Goal: Transaction & Acquisition: Purchase product/service

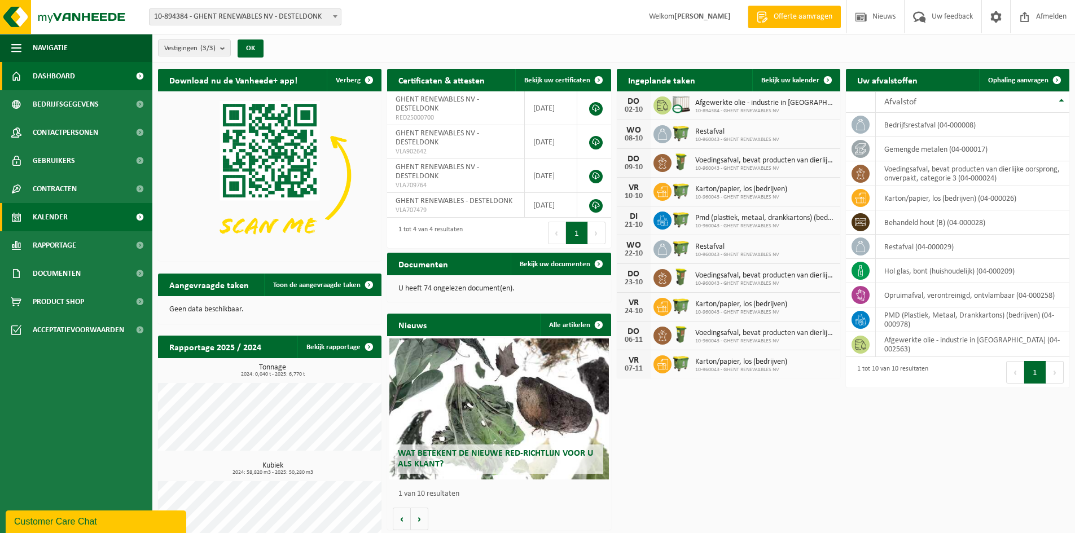
click at [77, 216] on link "Kalender" at bounding box center [76, 217] width 152 height 28
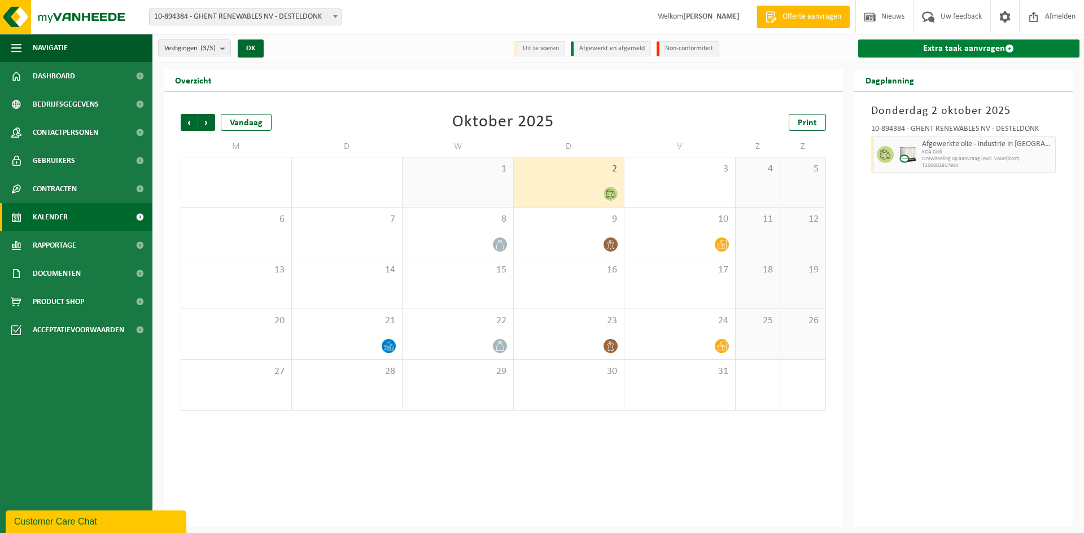
click at [951, 48] on link "Extra taak aanvragen" at bounding box center [969, 49] width 222 height 18
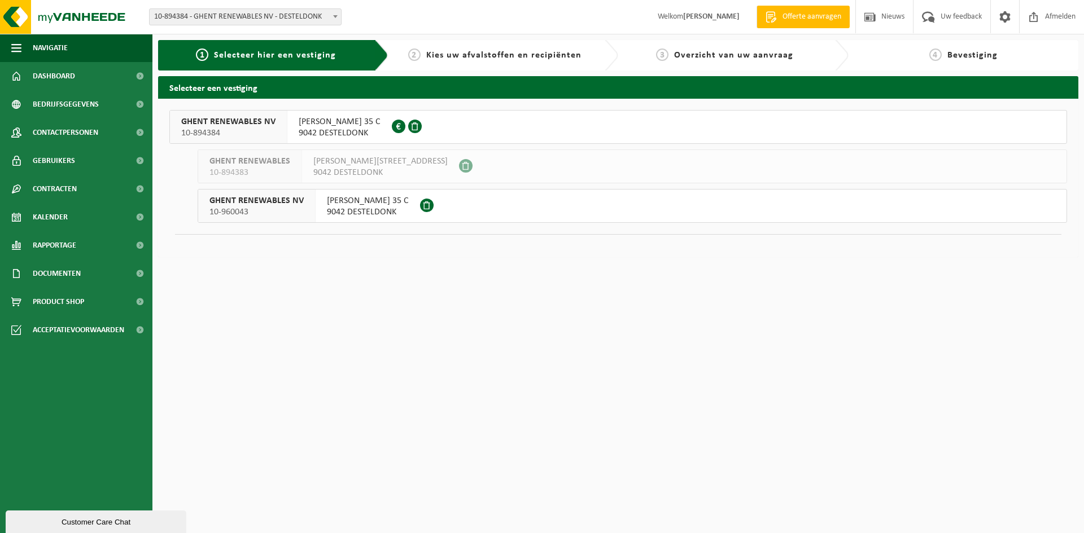
click at [312, 124] on span "CHRISTOFFEL COLUMBUSLAAN 35 C" at bounding box center [340, 121] width 82 height 11
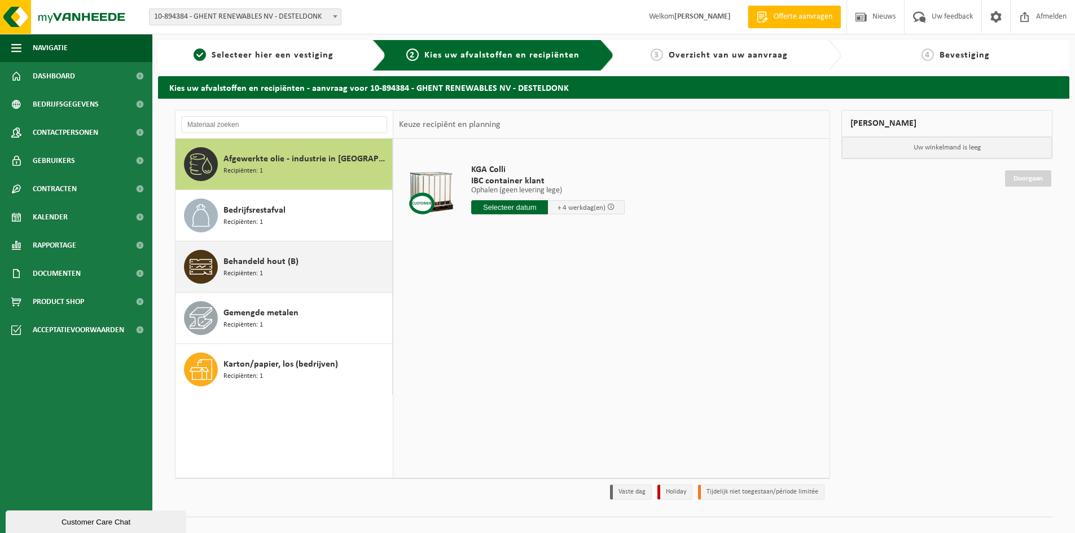
click at [265, 268] on span "Behandeld hout (B)" at bounding box center [261, 262] width 75 height 14
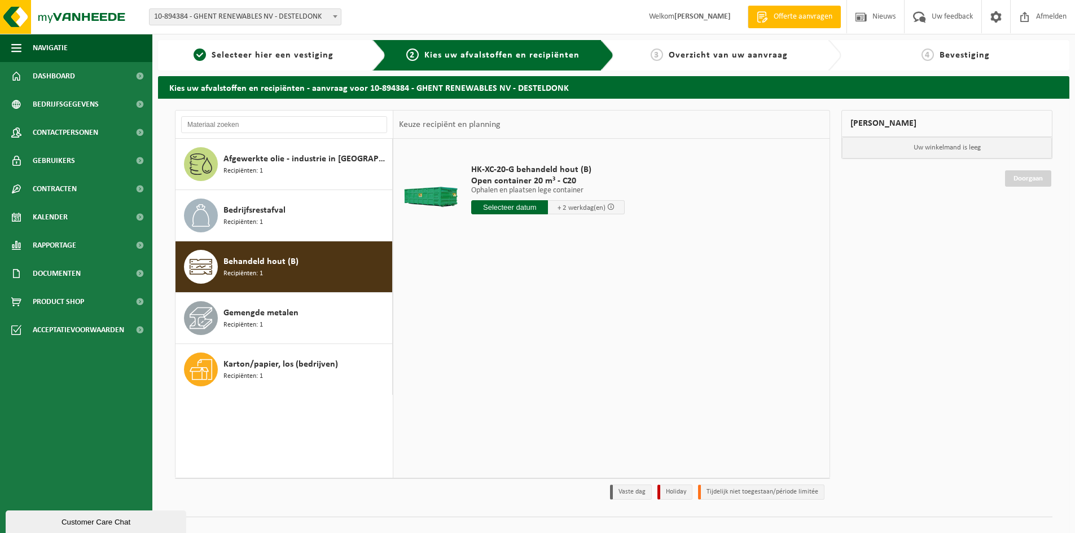
click at [493, 207] on input "text" at bounding box center [509, 207] width 77 height 14
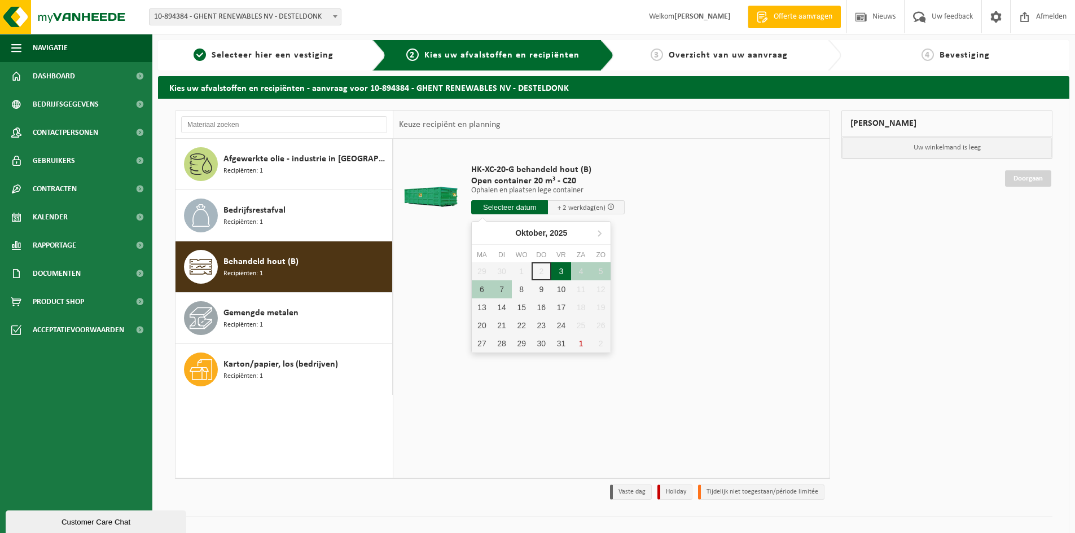
click at [563, 272] on div "3" at bounding box center [561, 271] width 20 height 18
type input "Van 2025-10-03"
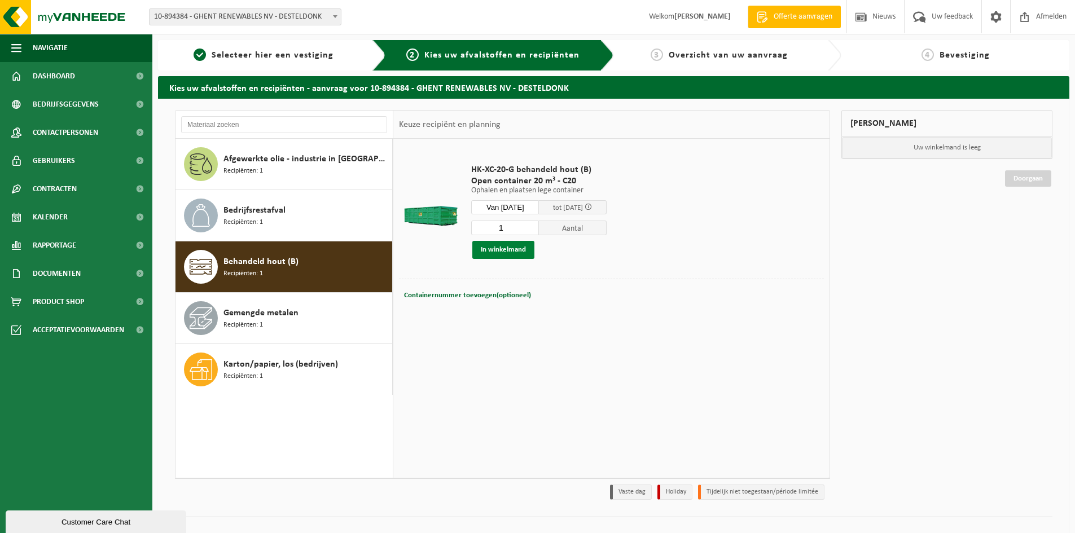
click at [519, 248] on button "In winkelmand" at bounding box center [503, 250] width 62 height 18
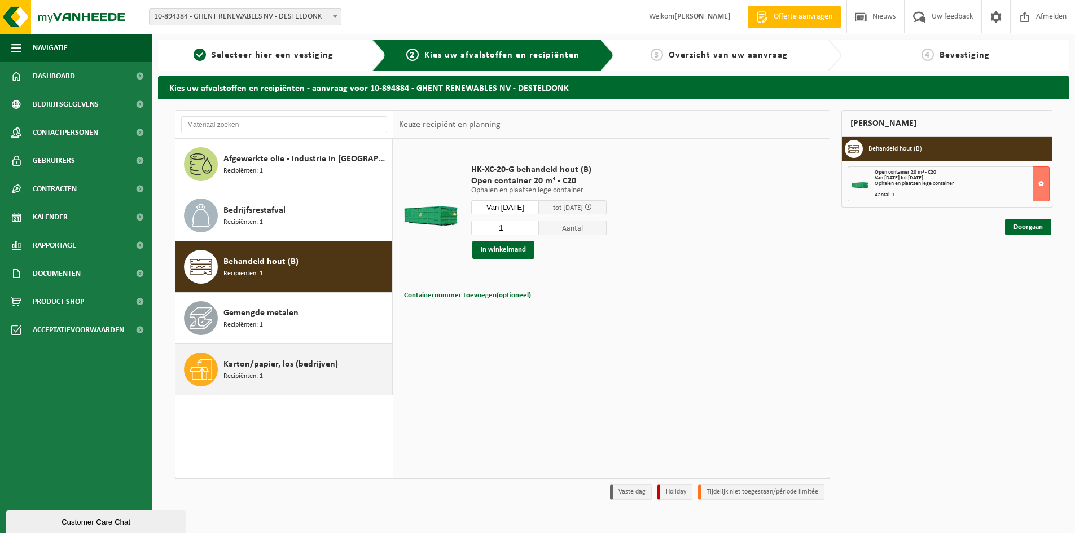
click at [273, 373] on div "Karton/papier, los (bedrijven) Recipiënten: 1" at bounding box center [307, 370] width 166 height 34
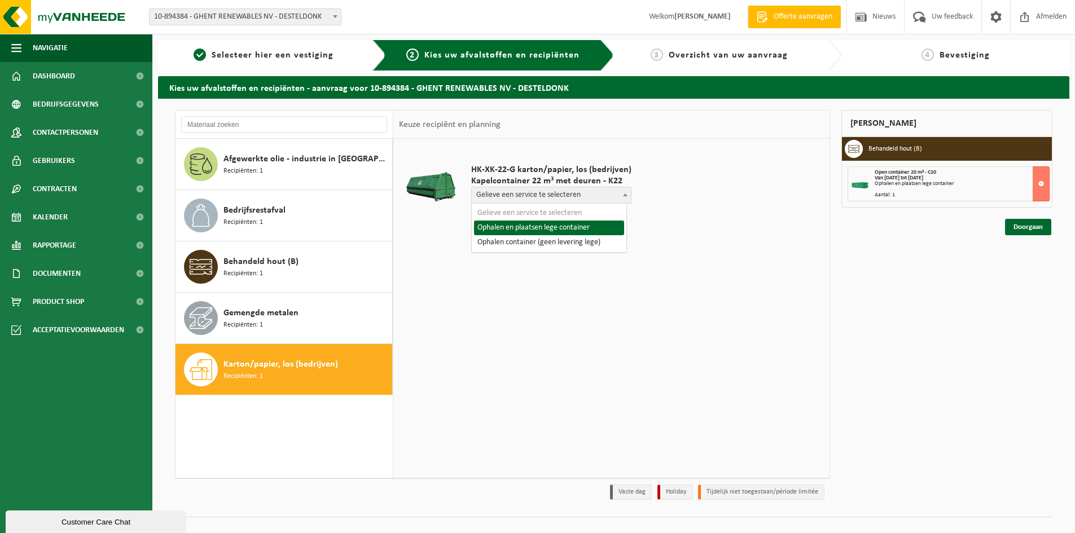
click at [598, 196] on span "Gelieve een service te selecteren" at bounding box center [551, 195] width 159 height 16
select select "P2PL-VEL-095699_HK-XK-22-GN-00_04-000026_46"
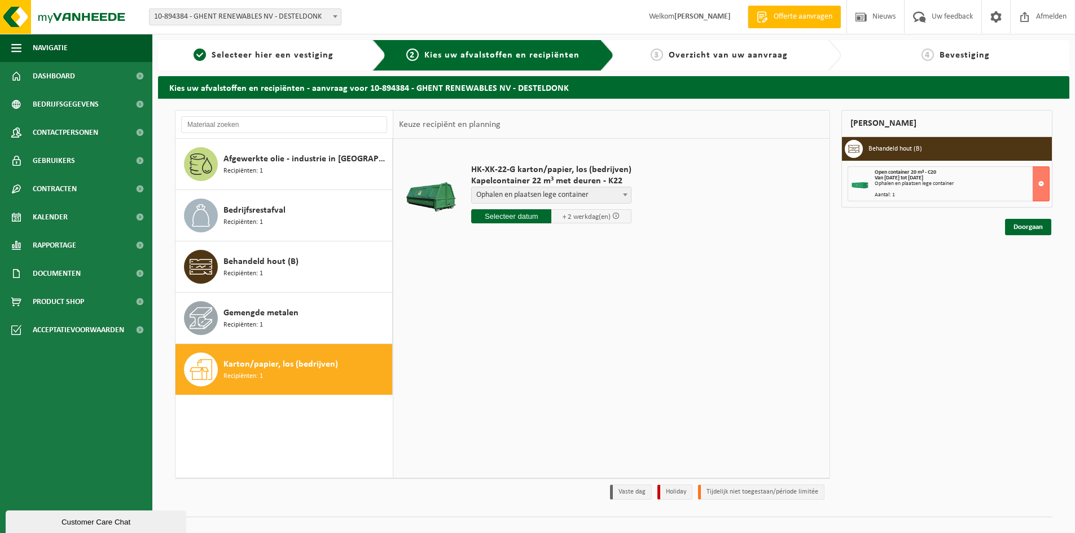
click at [633, 248] on td "HK-XK-22-G karton/papier, los (bedrijven) Kapelcontainer 22 m³ met deuren - K22…" at bounding box center [643, 197] width 361 height 104
click at [537, 217] on input "text" at bounding box center [511, 216] width 80 height 14
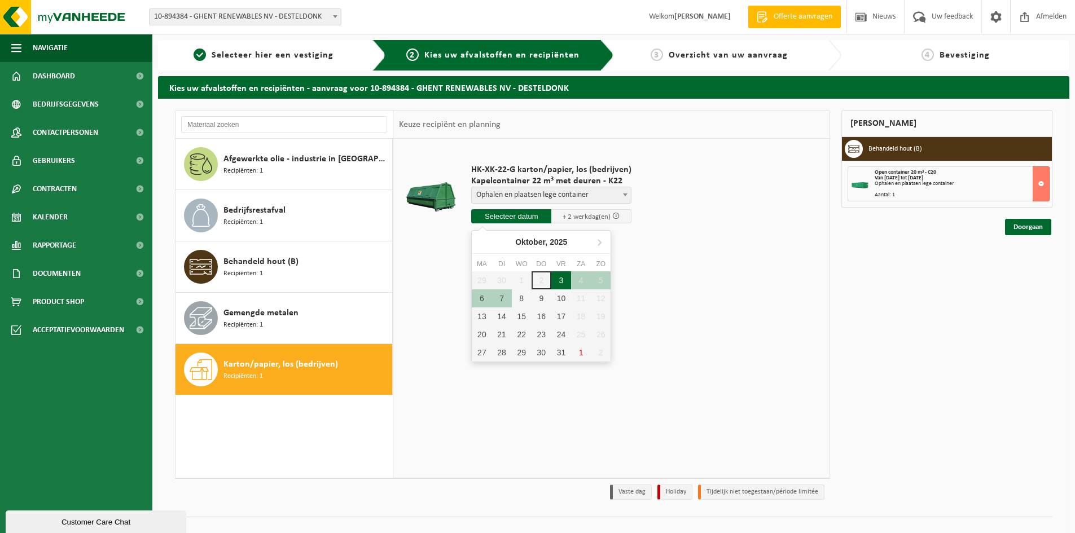
click at [560, 279] on div "3" at bounding box center [561, 281] width 20 height 18
type input "Van 2025-10-03"
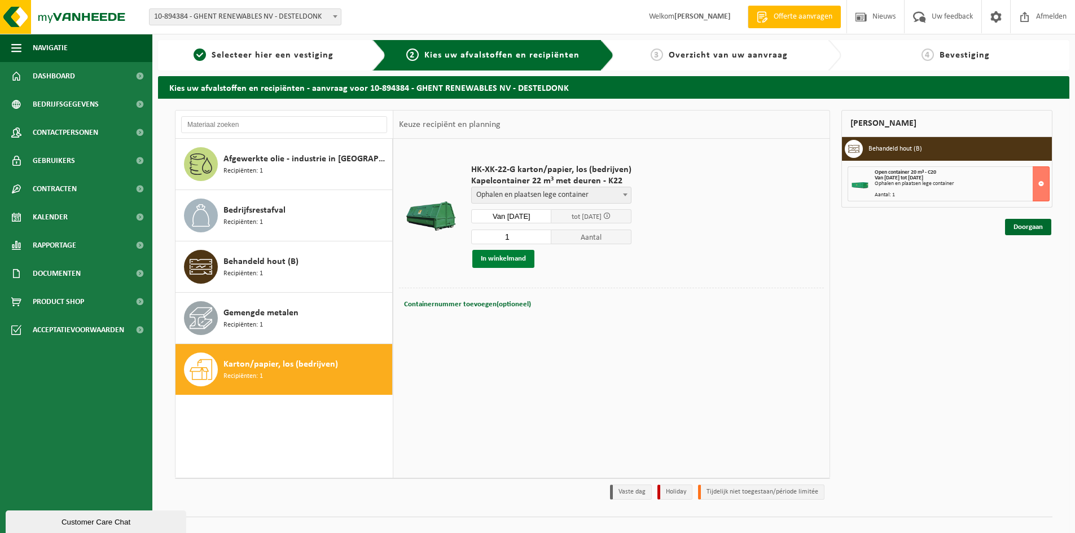
click at [510, 259] on button "In winkelmand" at bounding box center [503, 259] width 62 height 18
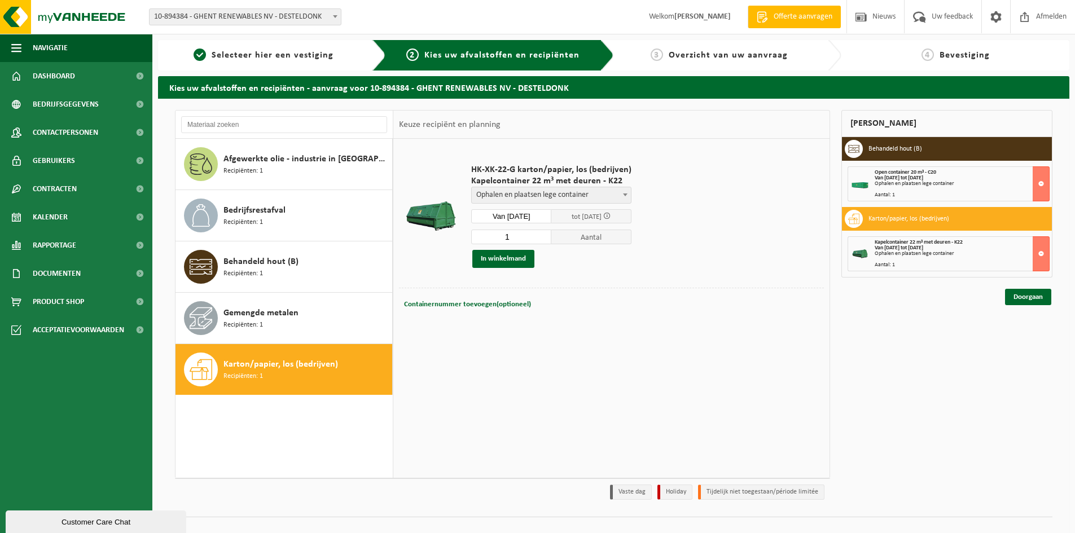
click at [950, 183] on div "Ophalen en plaatsen lege container" at bounding box center [962, 184] width 174 height 6
click at [271, 213] on span "Bedrijfsrestafval" at bounding box center [255, 211] width 62 height 14
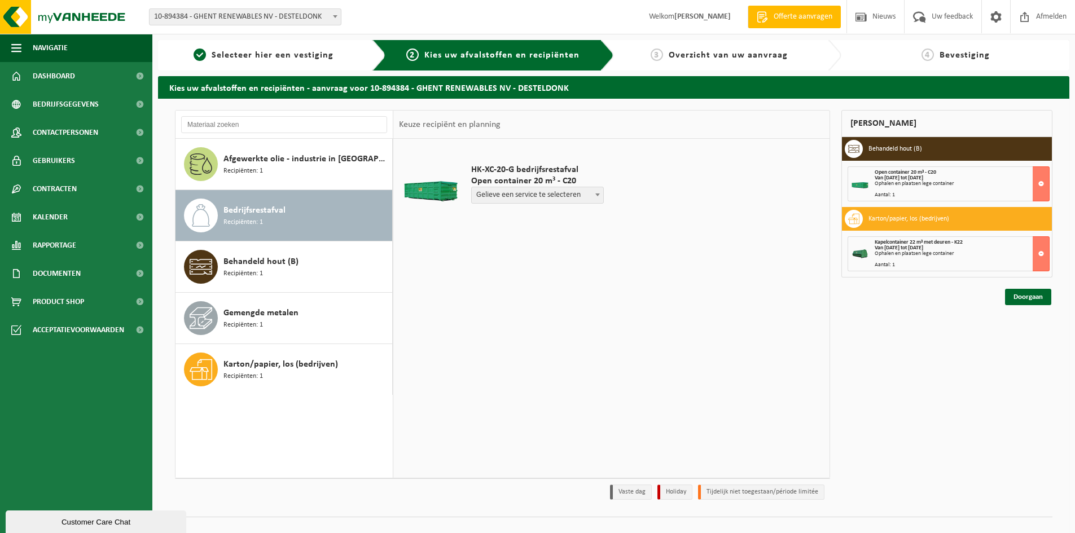
click at [590, 198] on span "Gelieve een service te selecteren" at bounding box center [538, 195] width 132 height 16
select select "P2PL-VEL-095698_HK-XC-20-GN-00_04-000008_46"
click at [516, 217] on input "text" at bounding box center [509, 216] width 77 height 14
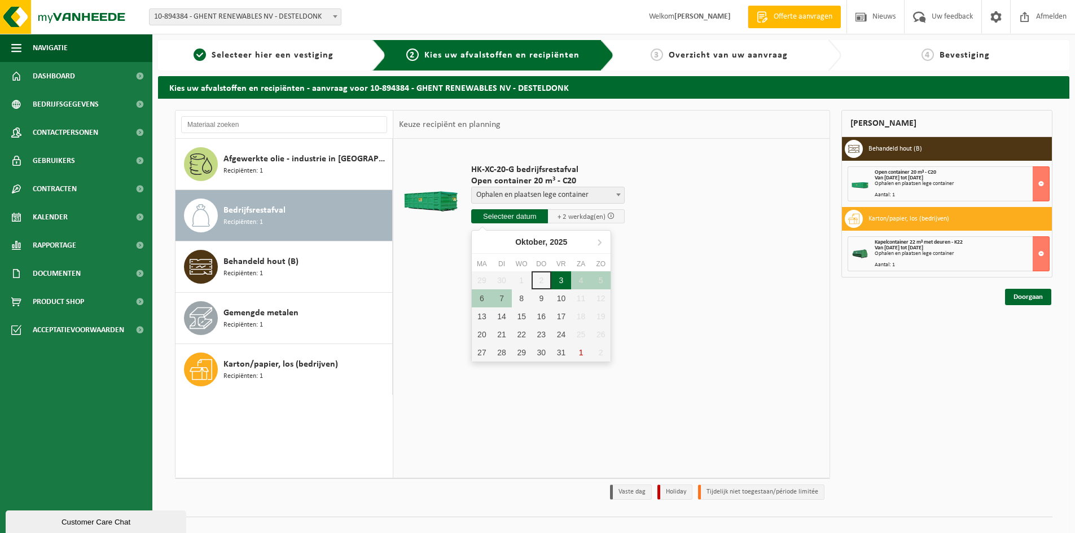
click at [560, 279] on div "3" at bounding box center [561, 281] width 20 height 18
type input "Van 2025-10-03"
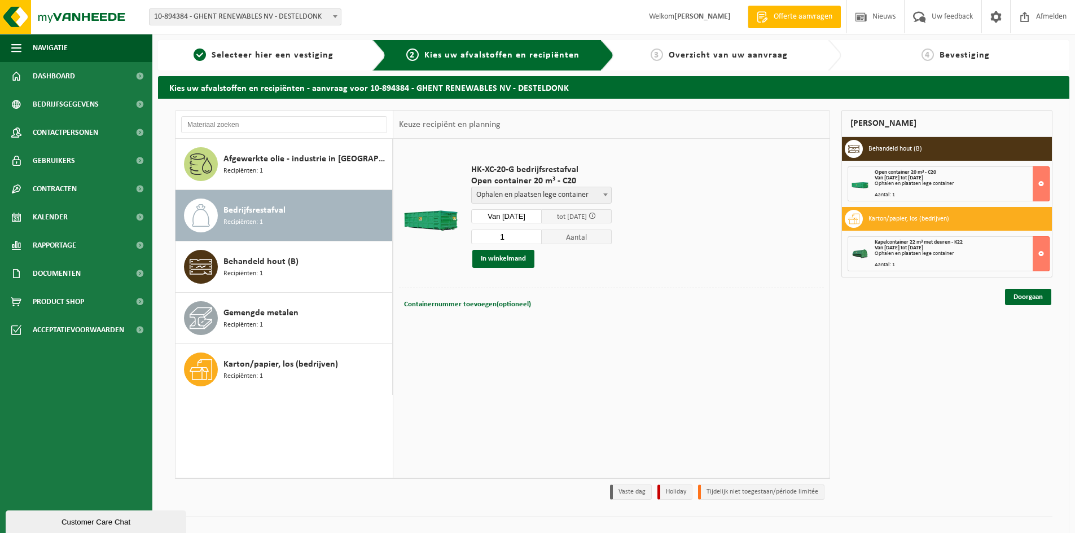
click at [697, 264] on td "HK-XC-20-G bedrijfsrestafval Open container 20 m³ - C20 Gelieve een service te …" at bounding box center [643, 216] width 361 height 143
click at [518, 259] on button "In winkelmand" at bounding box center [503, 259] width 62 height 18
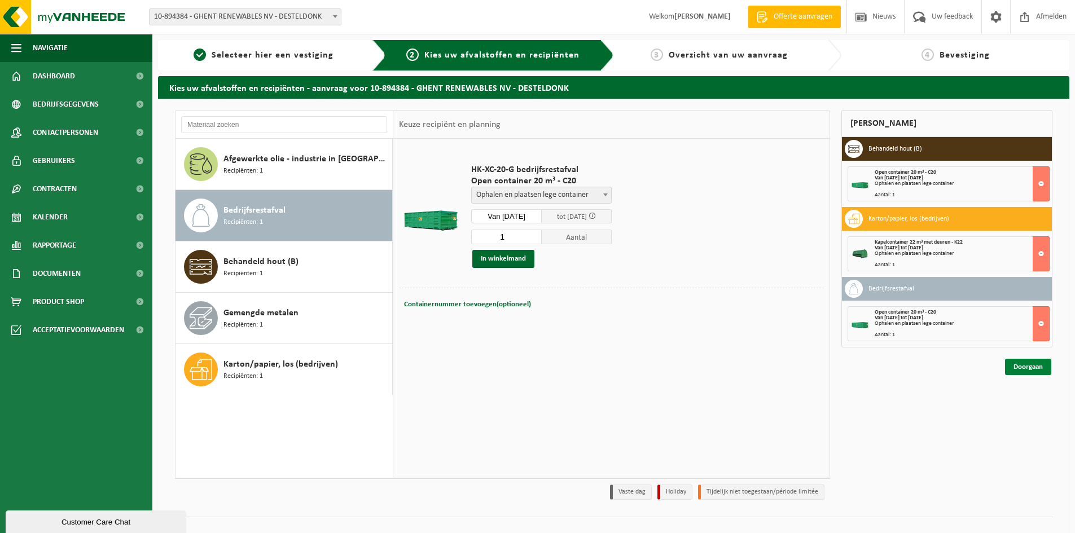
click at [1021, 367] on link "Doorgaan" at bounding box center [1028, 367] width 46 height 16
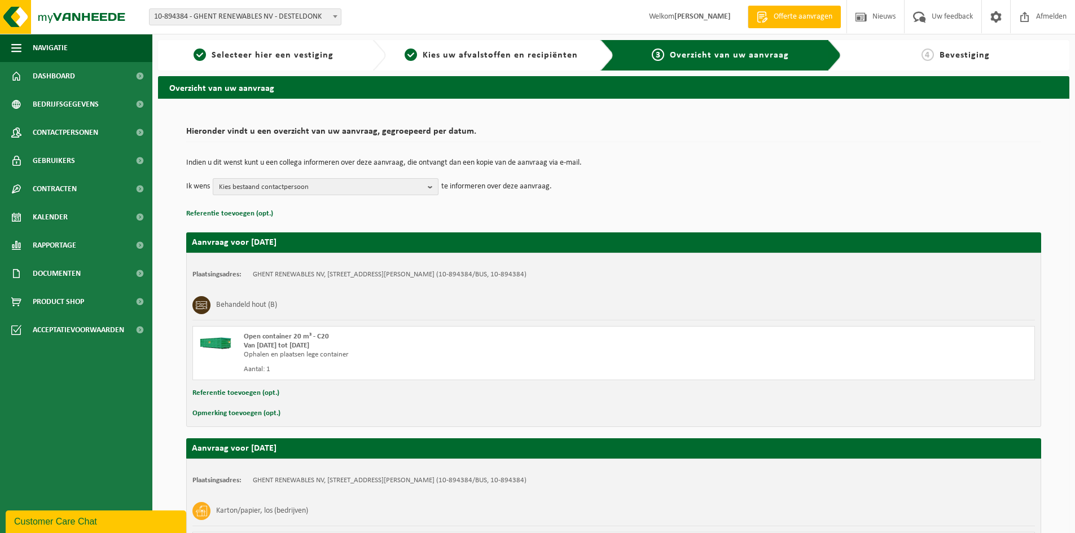
click at [421, 188] on span "Kies bestaand contactpersoon" at bounding box center [321, 187] width 204 height 17
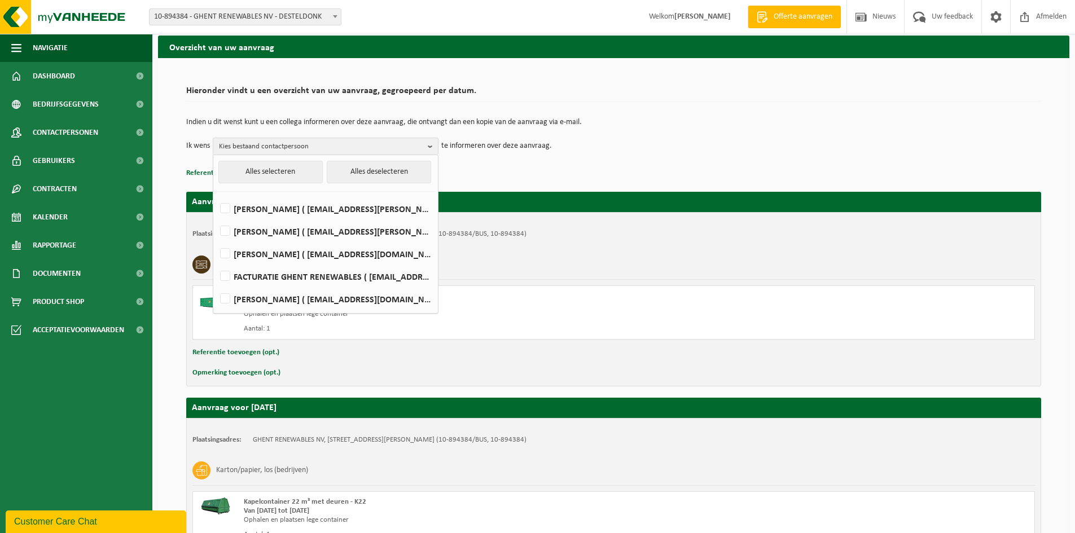
scroll to position [113, 0]
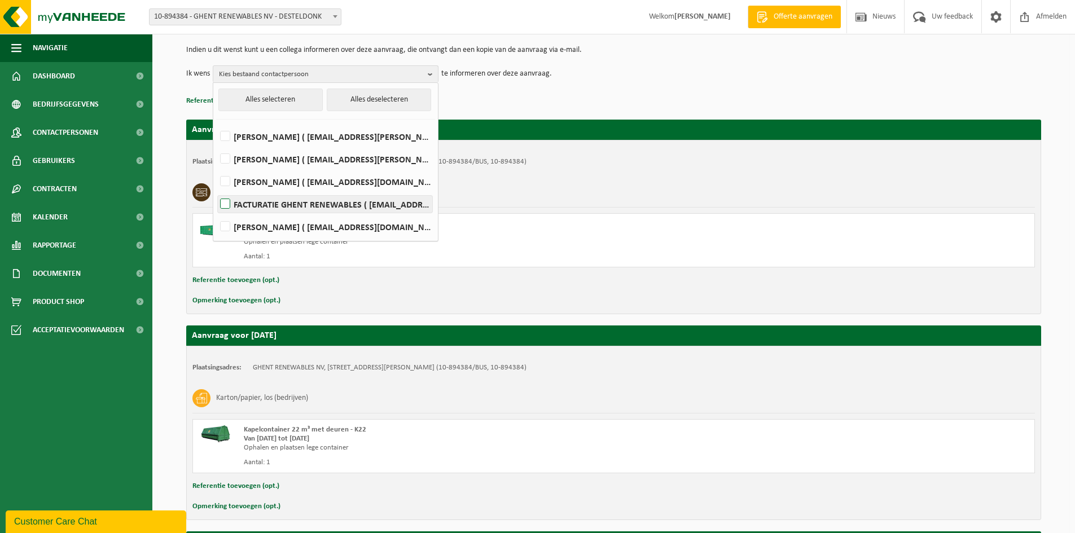
click at [261, 205] on label "FACTURATIE GHENT RENEWABLES ( invoices@ghentrenewables.be )" at bounding box center [325, 204] width 214 height 17
click at [216, 190] on input "FACTURATIE GHENT RENEWABLES ( invoices@ghentrenewables.be )" at bounding box center [216, 190] width 1 height 1
checkbox input "true"
click at [704, 95] on p "Referentie toevoegen (opt.)" at bounding box center [613, 101] width 855 height 15
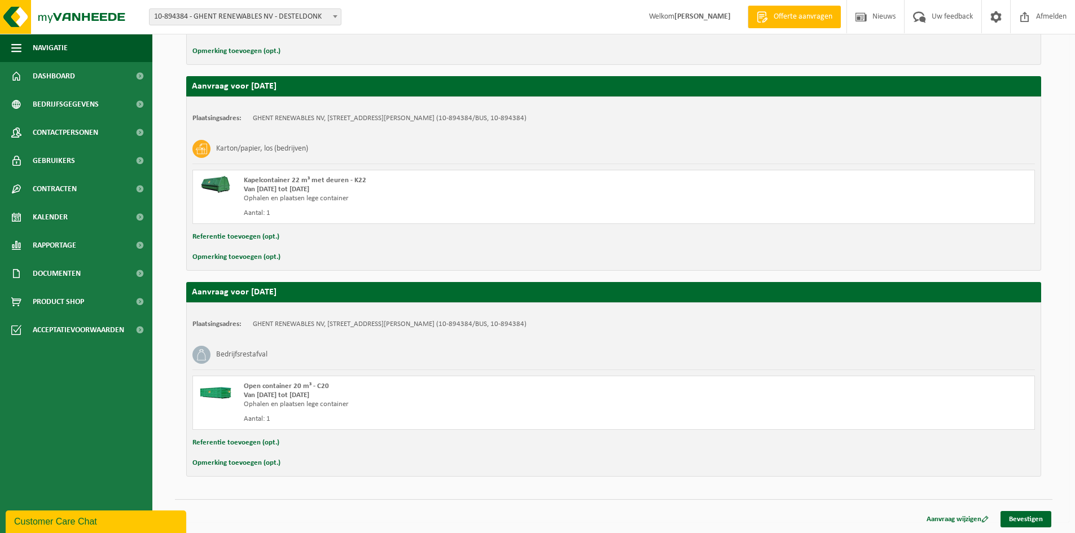
scroll to position [363, 0]
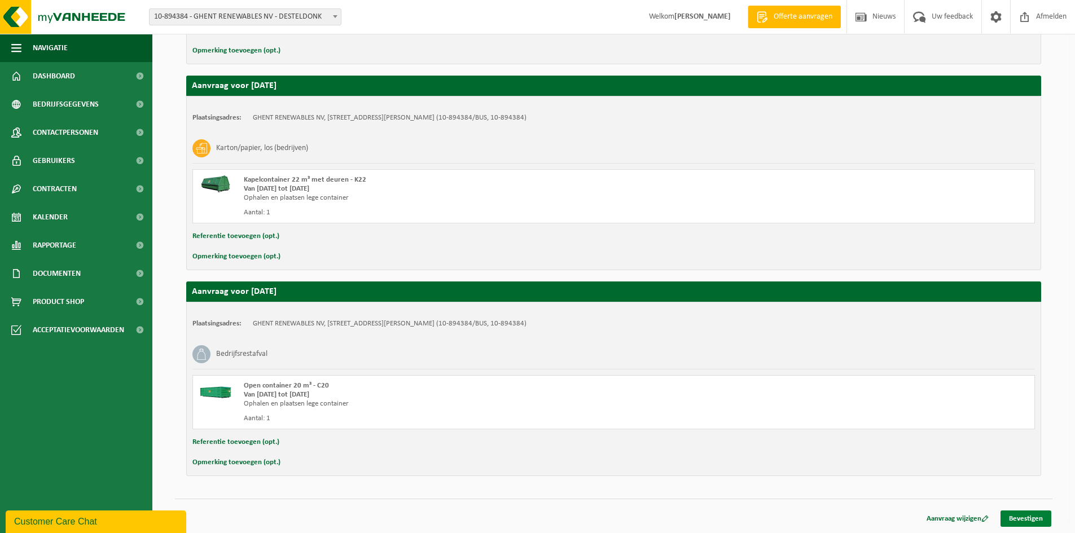
click at [1031, 516] on link "Bevestigen" at bounding box center [1026, 519] width 51 height 16
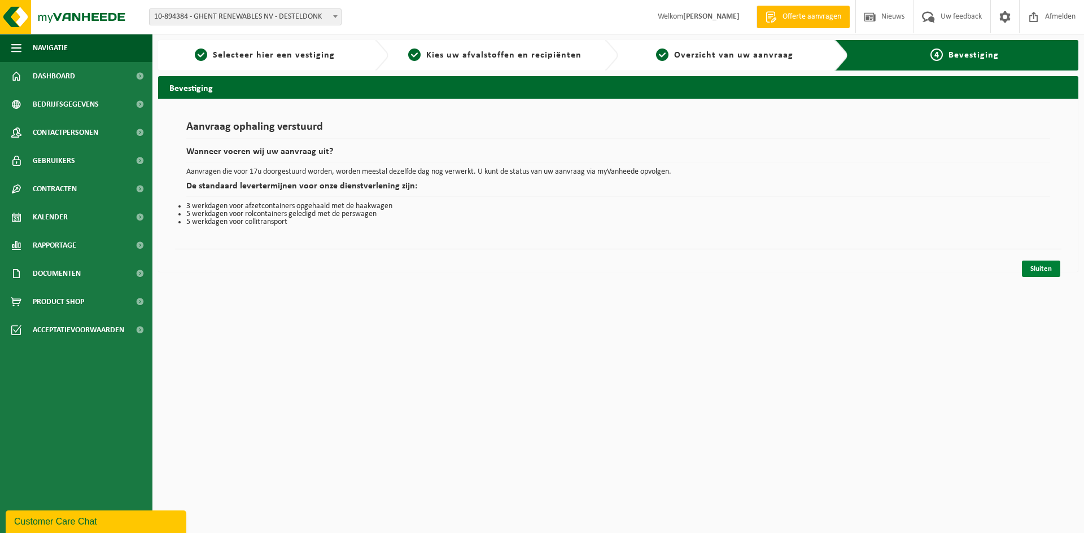
click at [1044, 272] on link "Sluiten" at bounding box center [1041, 269] width 38 height 16
